Goal: Information Seeking & Learning: Learn about a topic

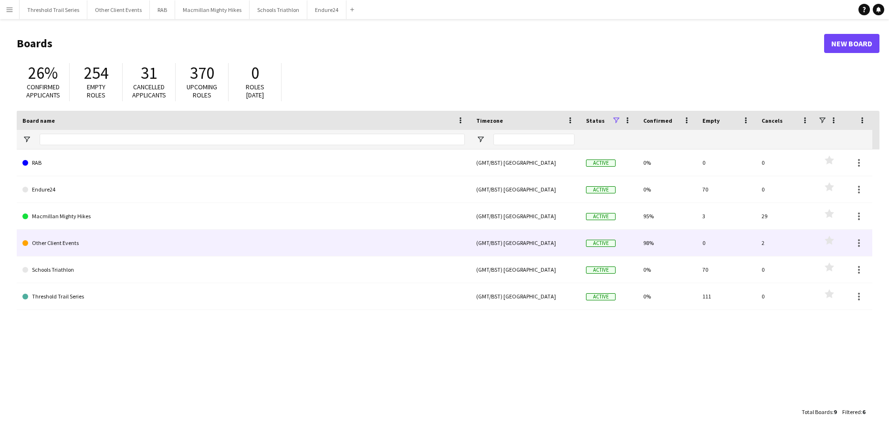
click at [144, 241] on link "Other Client Events" at bounding box center [243, 243] width 442 height 27
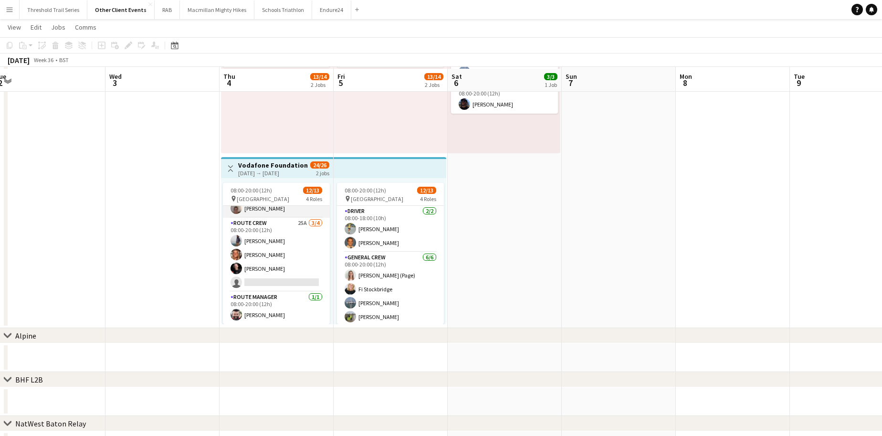
scroll to position [126, 0]
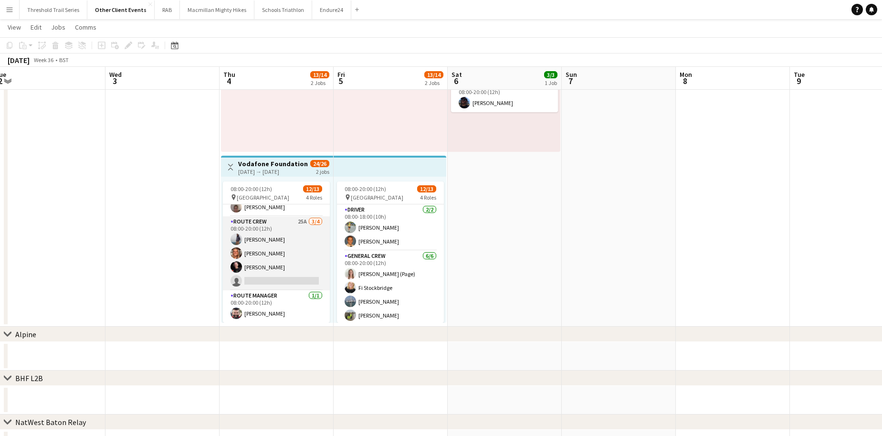
click at [277, 251] on app-card-role "Route Crew 25A [DATE] 08:00-20:00 (12h) [PERSON_NAME] [PERSON_NAME] [PERSON_NAM…" at bounding box center [276, 253] width 107 height 74
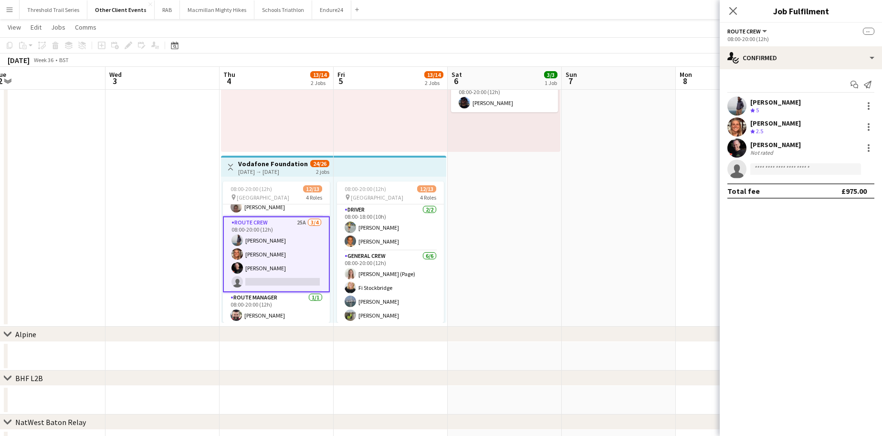
click at [765, 129] on div "Crew rating 2.5" at bounding box center [757, 131] width 15 height 8
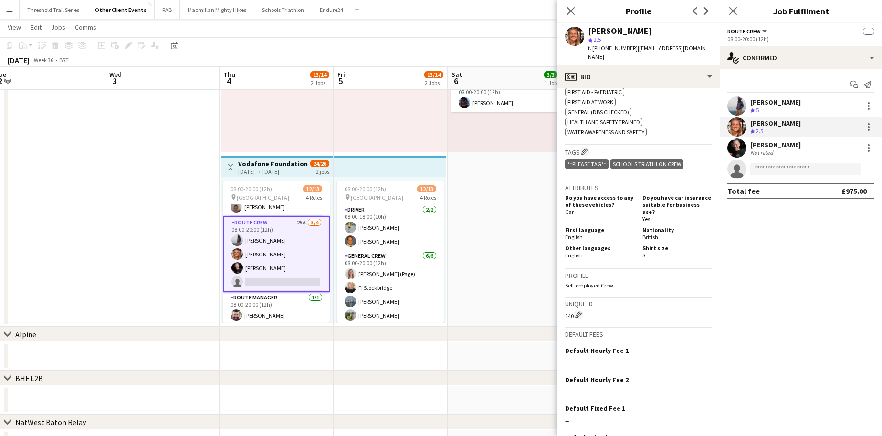
scroll to position [537, 0]
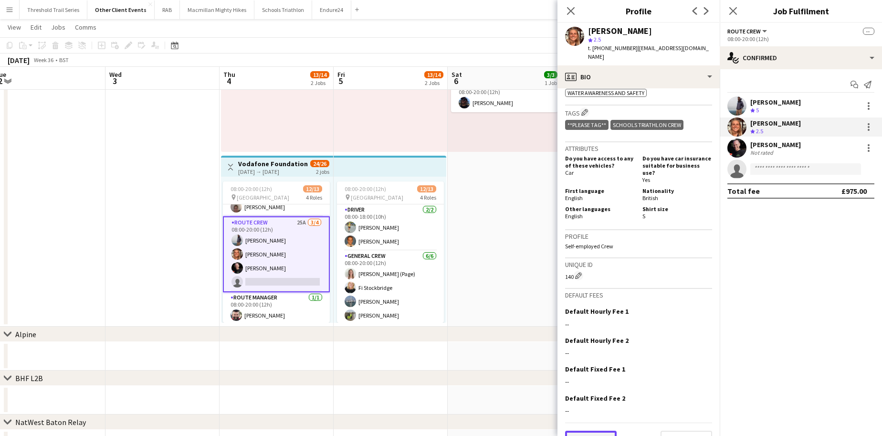
click at [596, 430] on button "Previous" at bounding box center [591, 439] width 52 height 19
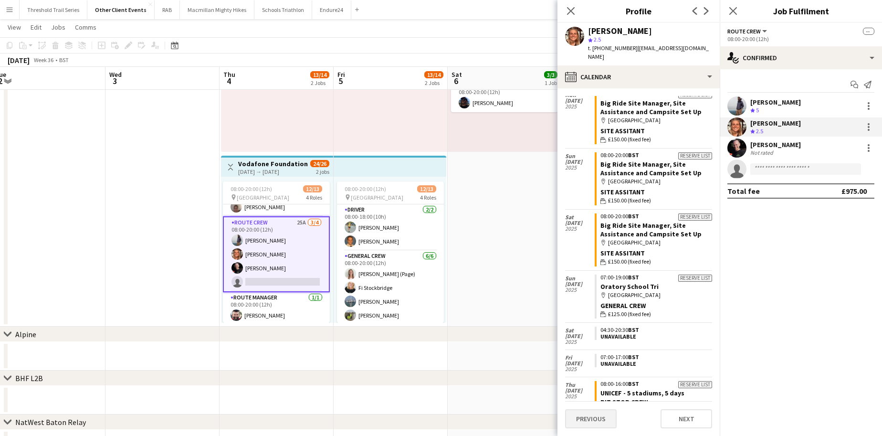
scroll to position [1225, 0]
click at [591, 415] on button "Previous" at bounding box center [591, 418] width 52 height 19
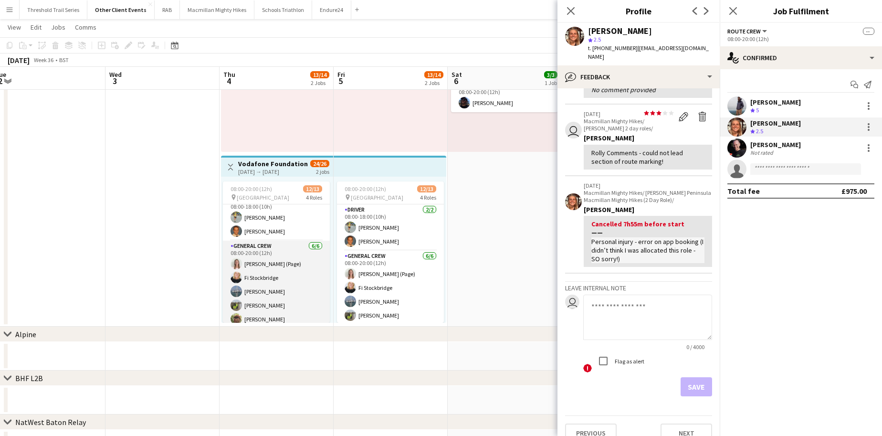
scroll to position [0, 0]
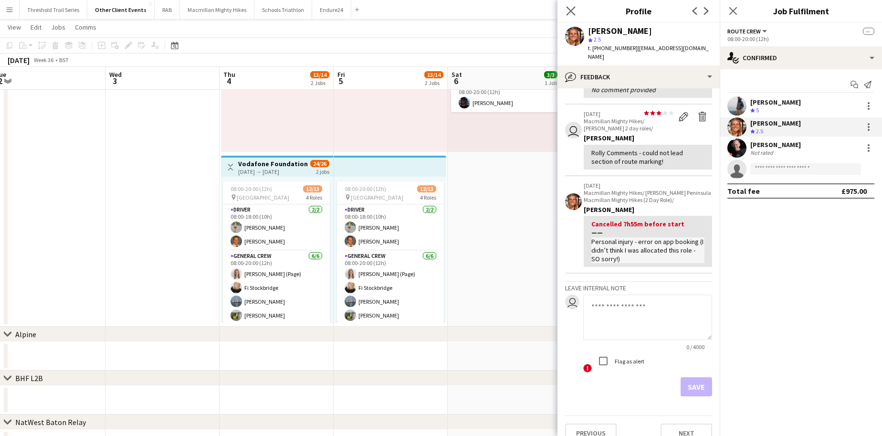
click at [564, 10] on app-icon "Close pop-in" at bounding box center [571, 11] width 14 height 14
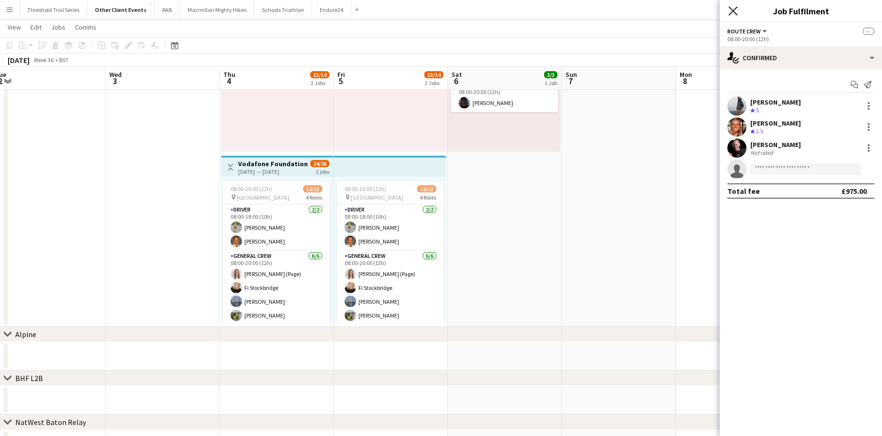
click at [736, 11] on icon "Close pop-in" at bounding box center [732, 10] width 9 height 9
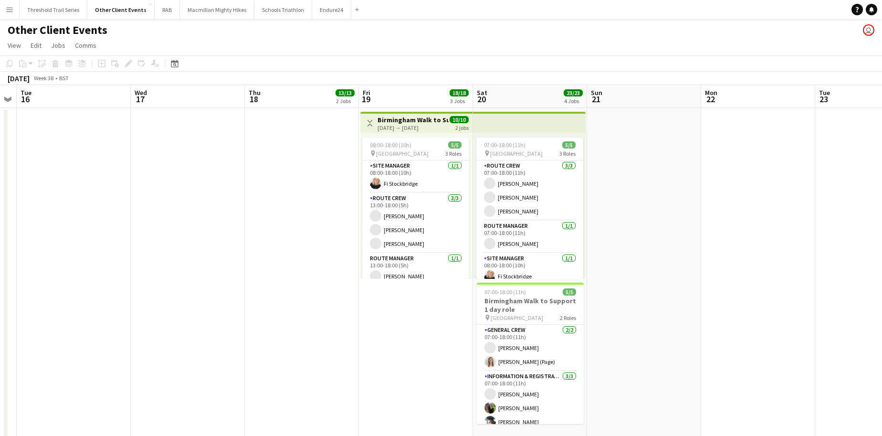
scroll to position [0, 347]
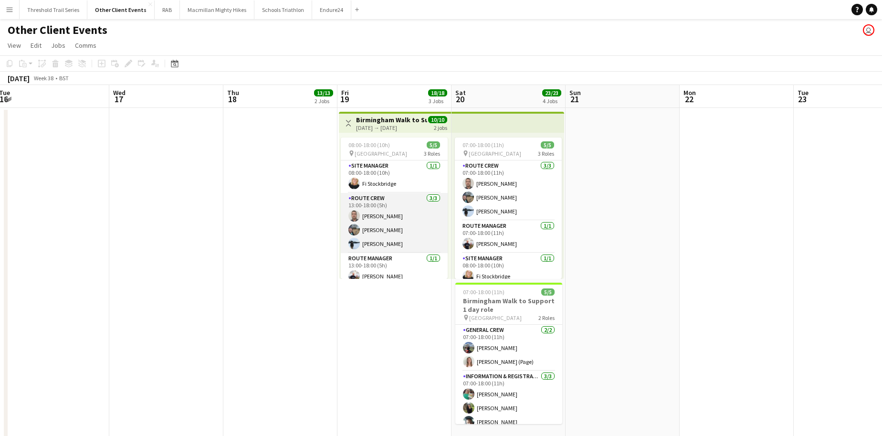
click at [386, 229] on app-card-role "Route Crew [DATE] 13:00-18:00 (5h) [PERSON_NAME] [PERSON_NAME] [PERSON_NAME]" at bounding box center [394, 223] width 107 height 60
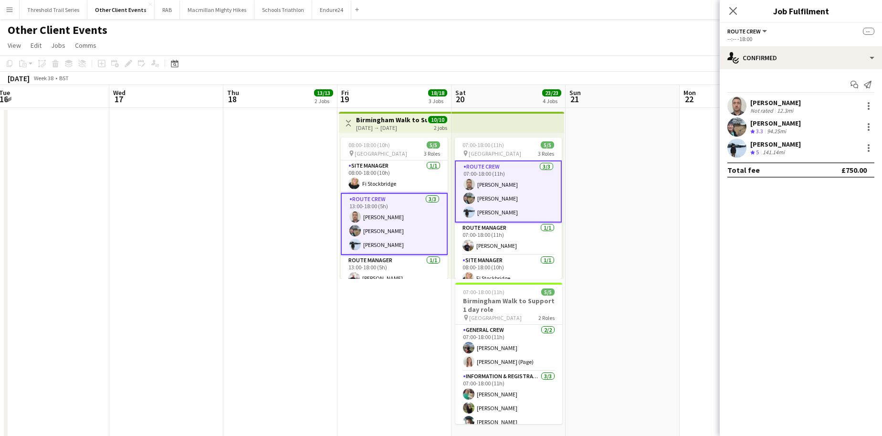
click at [769, 109] on div "Not rated" at bounding box center [762, 110] width 25 height 7
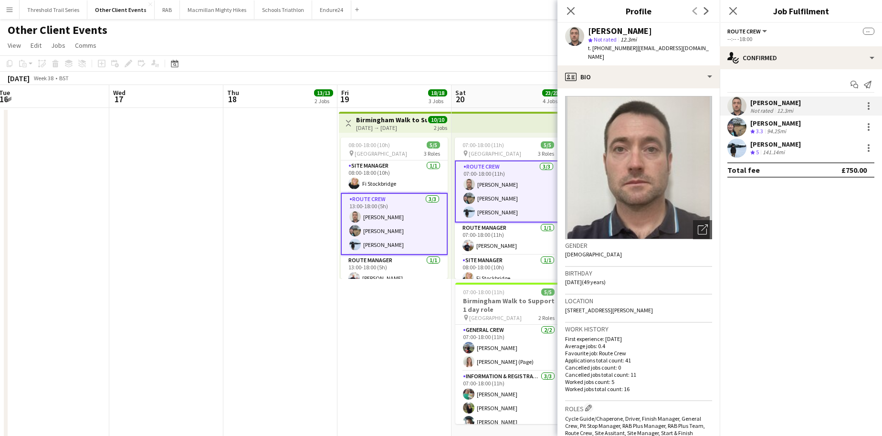
click at [756, 125] on div "[PERSON_NAME]" at bounding box center [775, 123] width 51 height 9
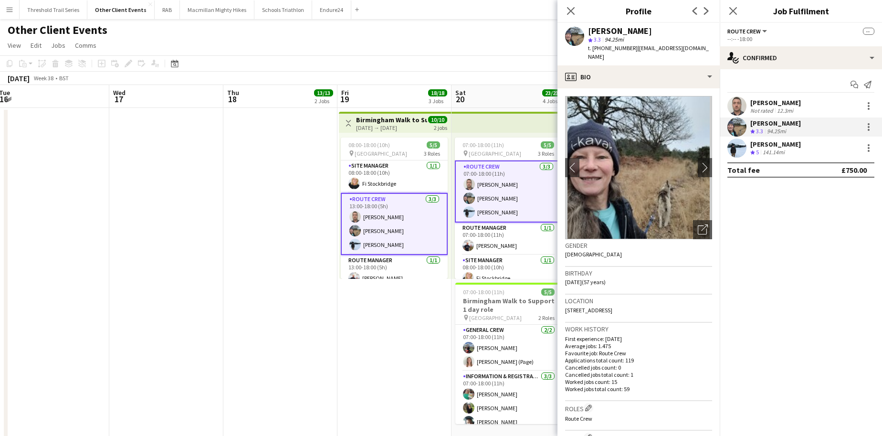
click at [755, 146] on div "[PERSON_NAME]" at bounding box center [775, 144] width 51 height 9
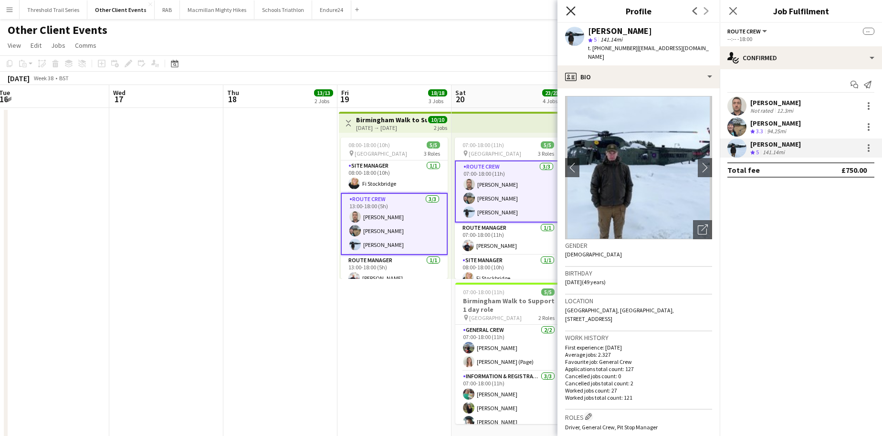
click at [570, 12] on icon at bounding box center [570, 10] width 9 height 9
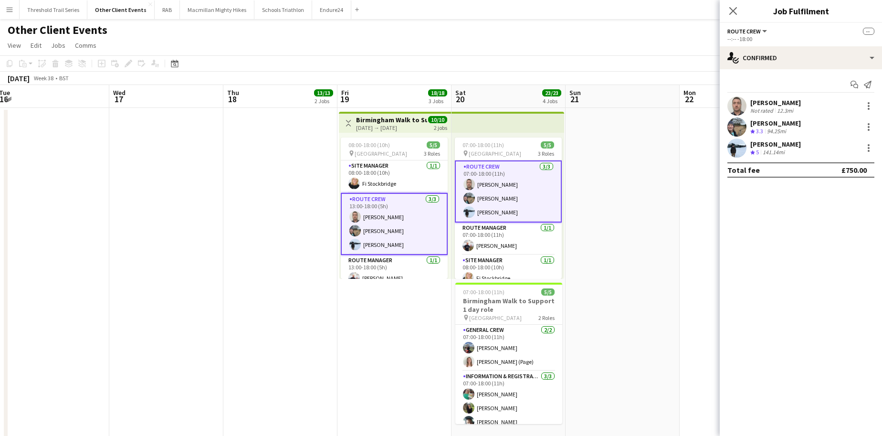
scroll to position [9, 0]
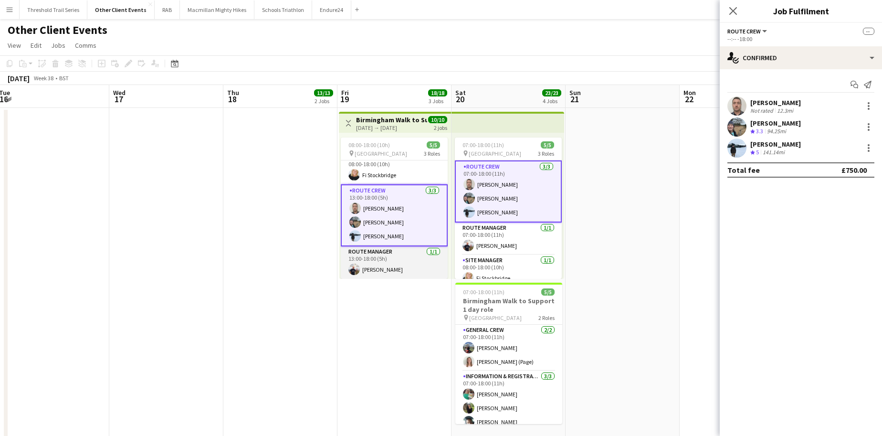
click at [404, 264] on app-card-role "Route Manager [DATE] 13:00-18:00 (5h) [PERSON_NAME]" at bounding box center [394, 262] width 107 height 32
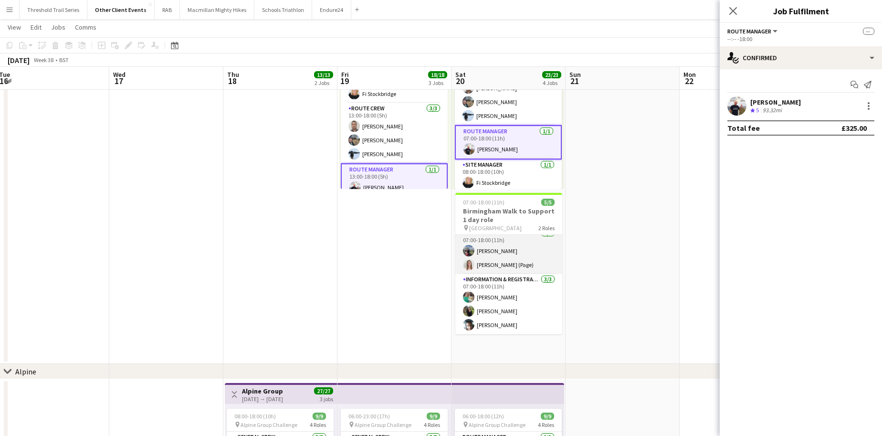
scroll to position [6, 0]
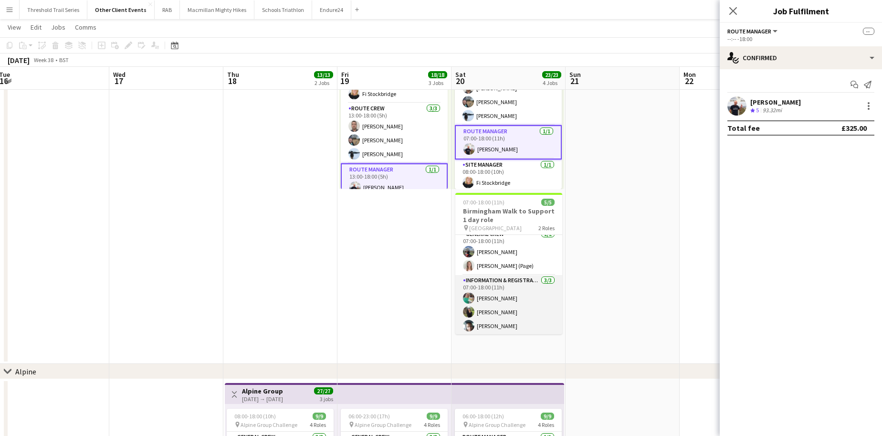
click at [505, 325] on app-card-role "Information & registration crew [DATE] 07:00-18:00 (11h) [PERSON_NAME] [PERSON_…" at bounding box center [508, 305] width 107 height 60
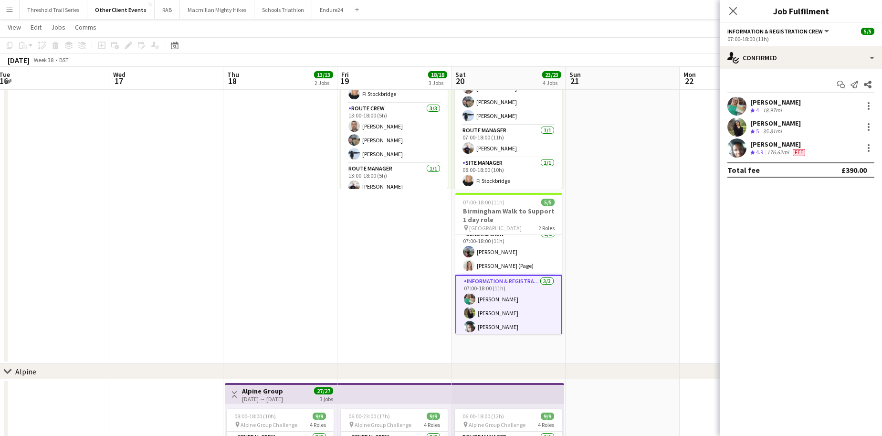
click at [496, 299] on app-card-role "Information & registration crew [DATE] 07:00-18:00 (11h) [PERSON_NAME] [PERSON_…" at bounding box center [508, 306] width 107 height 62
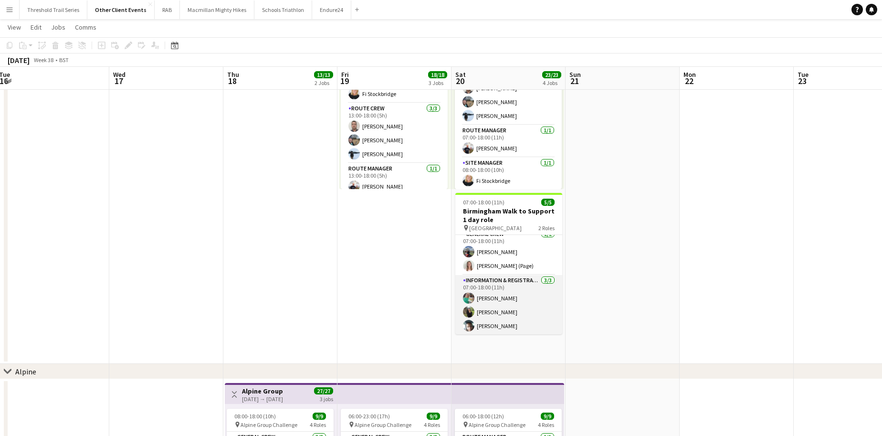
click at [496, 299] on app-card-role "Information & registration crew [DATE] 07:00-18:00 (11h) [PERSON_NAME] [PERSON_…" at bounding box center [508, 305] width 107 height 60
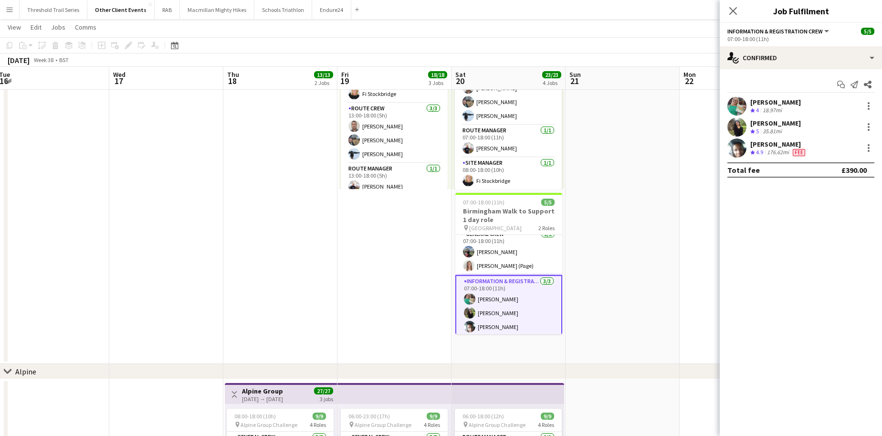
click at [756, 108] on span "4" at bounding box center [757, 109] width 3 height 7
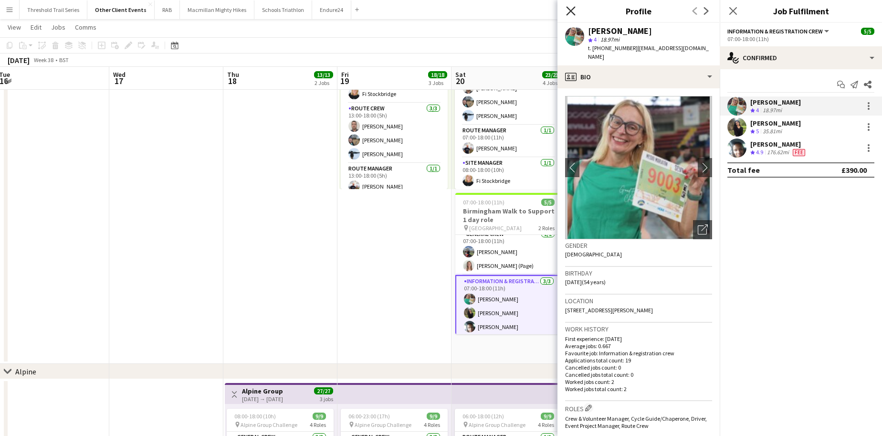
click at [571, 9] on icon "Close pop-in" at bounding box center [570, 10] width 9 height 9
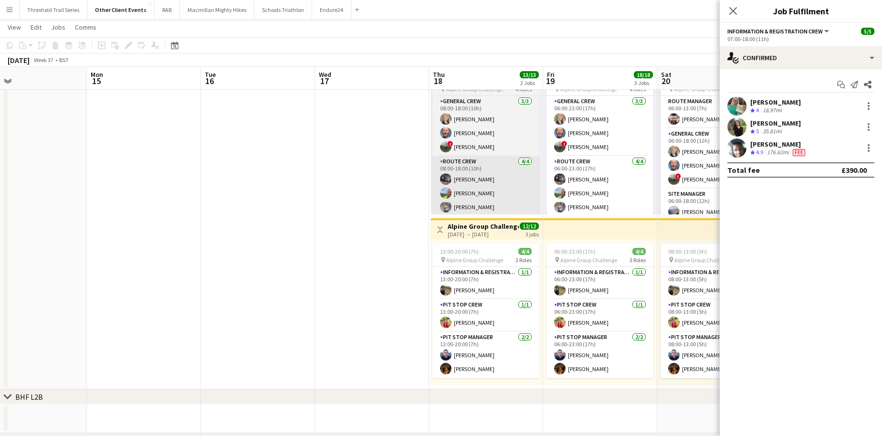
scroll to position [0, 255]
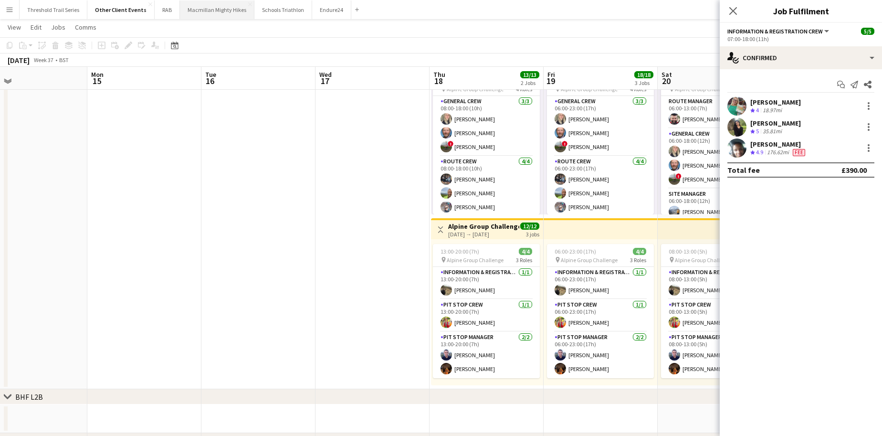
click at [208, 15] on button "Macmillan Mighty Hikes Close" at bounding box center [217, 9] width 74 height 19
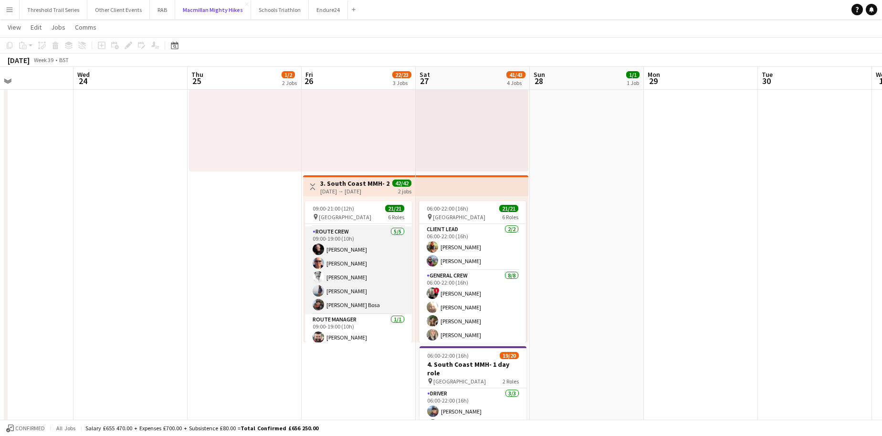
scroll to position [0, 269]
drag, startPoint x: 381, startPoint y: 287, endPoint x: 360, endPoint y: 292, distance: 21.6
click at [360, 292] on app-card-role "Route Crew [DATE] 09:00-19:00 (10h) [PERSON_NAME] [PERSON_NAME] [PERSON_NAME] […" at bounding box center [357, 270] width 107 height 88
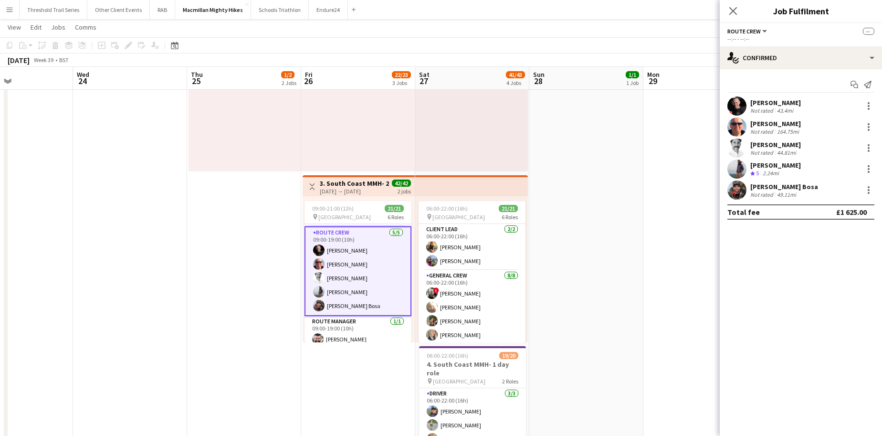
click at [743, 193] on app-user-avatar at bounding box center [736, 189] width 19 height 19
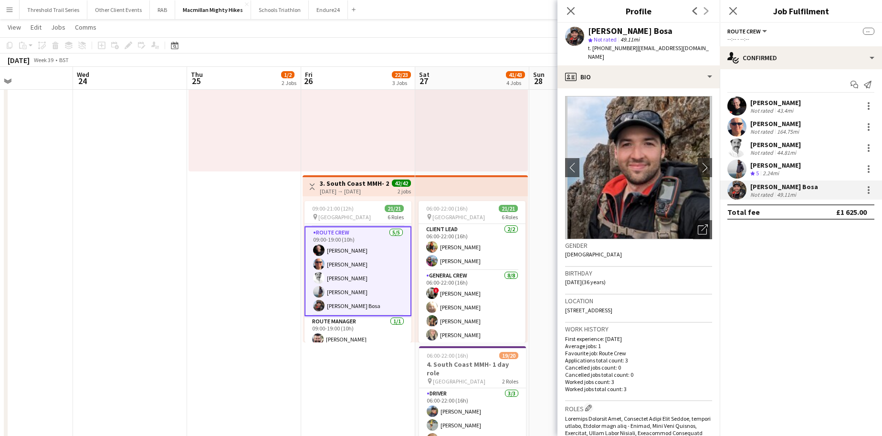
click at [758, 149] on div "Not rated" at bounding box center [762, 152] width 25 height 7
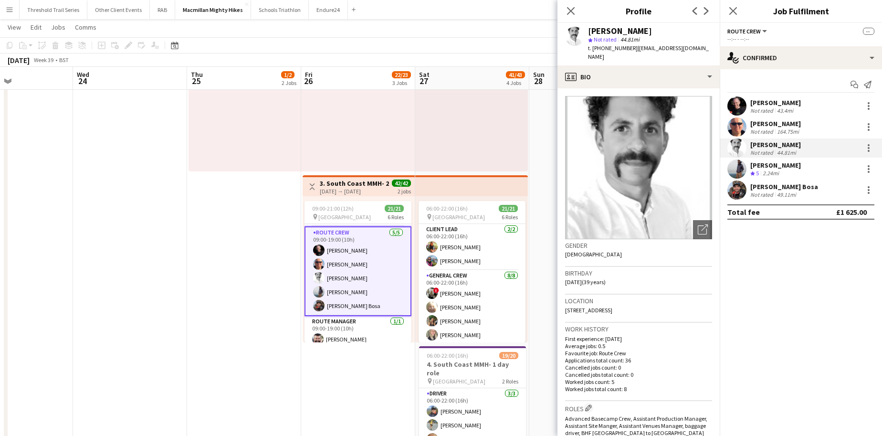
drag, startPoint x: 570, startPoint y: 14, endPoint x: 563, endPoint y: 12, distance: 7.4
click at [563, 12] on div "Close pop-in" at bounding box center [570, 11] width 27 height 22
click at [569, 12] on icon "Close pop-in" at bounding box center [570, 10] width 9 height 9
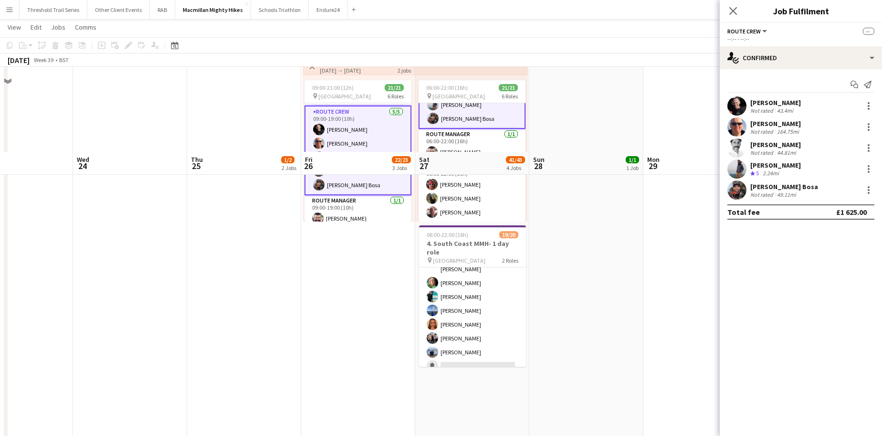
scroll to position [395, 0]
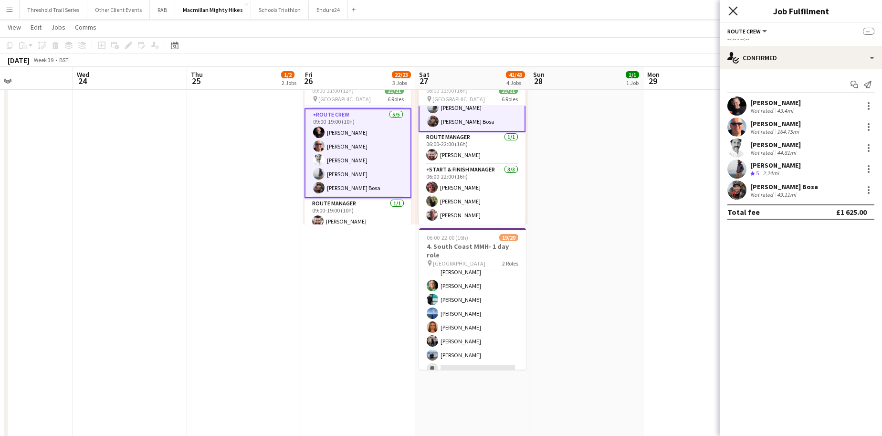
click at [731, 12] on icon "Close pop-in" at bounding box center [732, 10] width 9 height 9
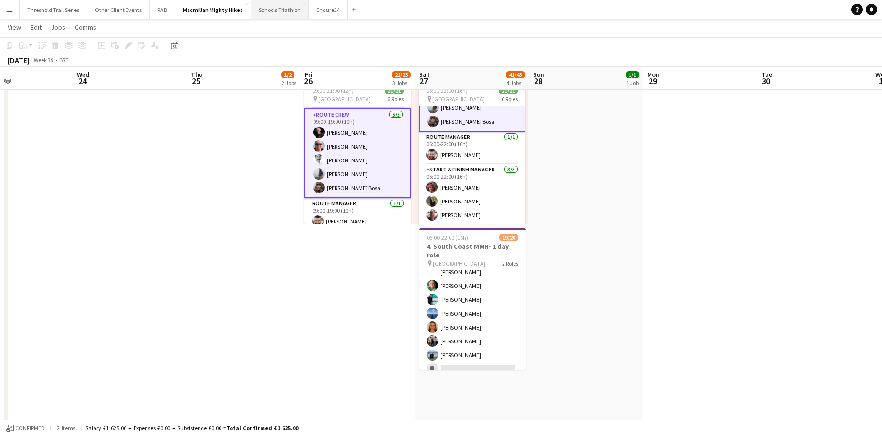
click at [270, 13] on button "Schools Triathlon Close" at bounding box center [280, 9] width 58 height 19
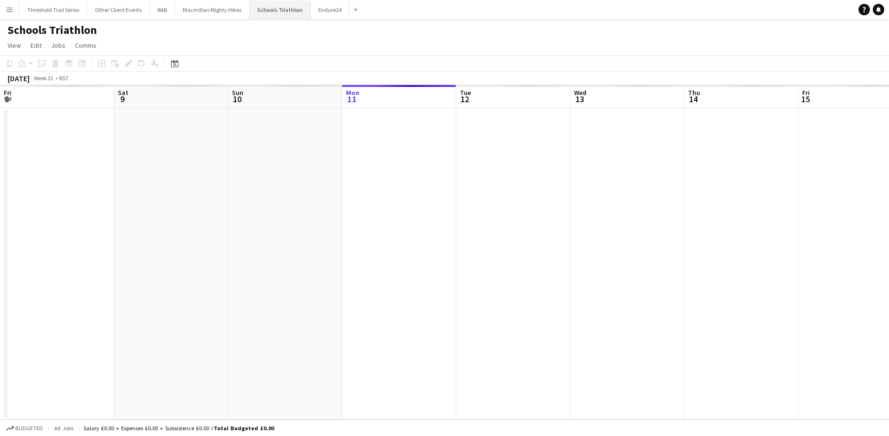
scroll to position [0, 228]
